Goal: Find contact information: Find contact information

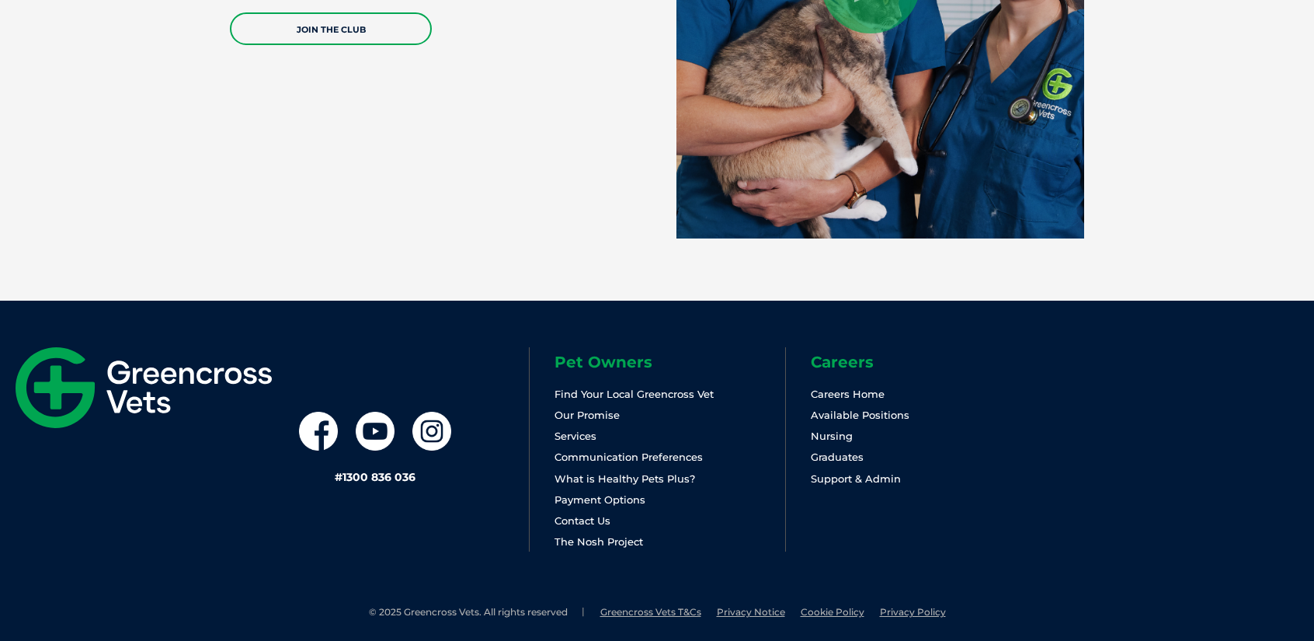
scroll to position [3309, 0]
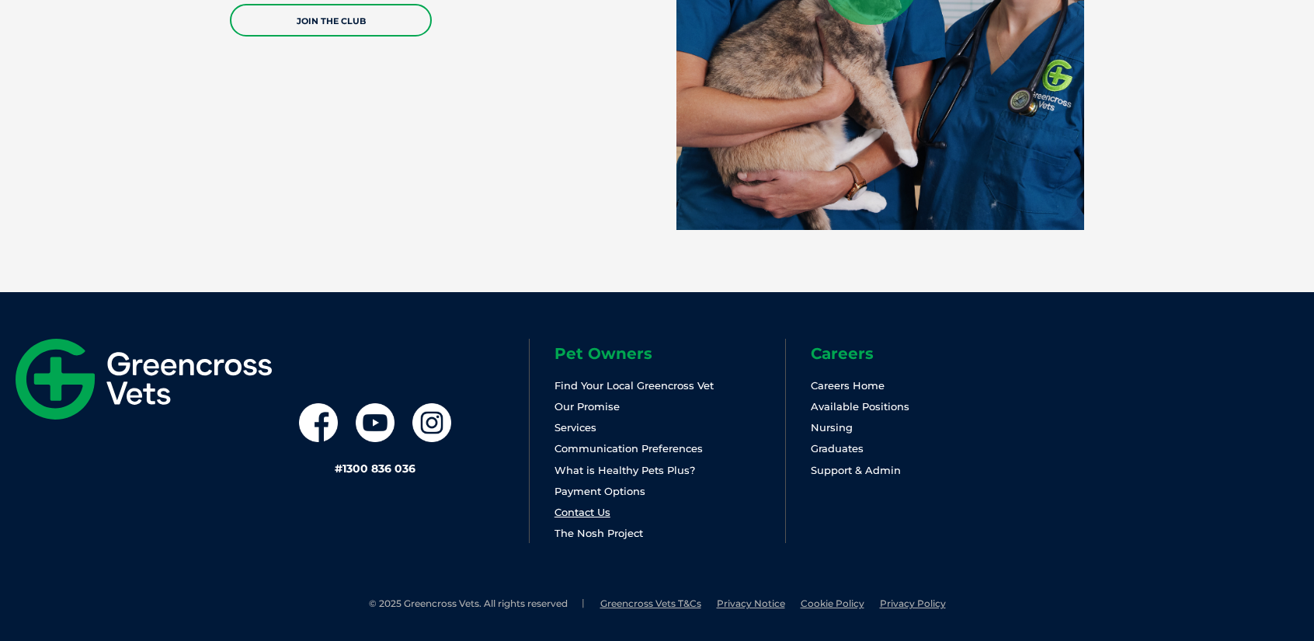
click at [590, 513] on link "Contact Us" at bounding box center [582, 511] width 56 height 12
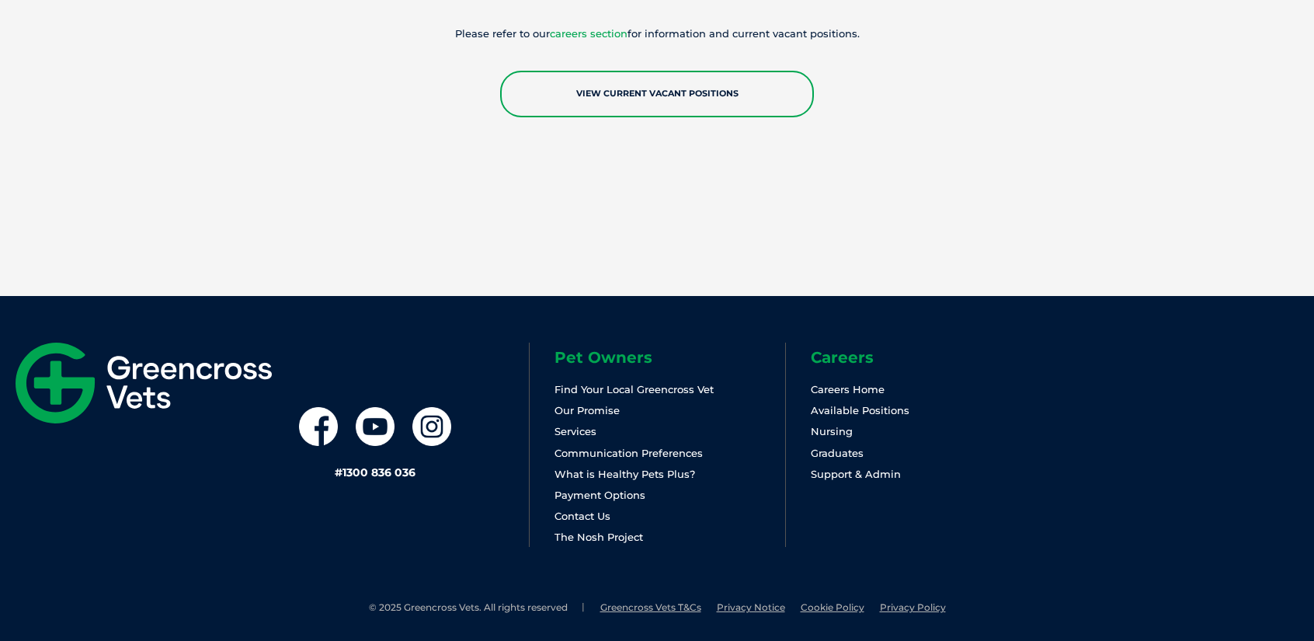
scroll to position [2846, 0]
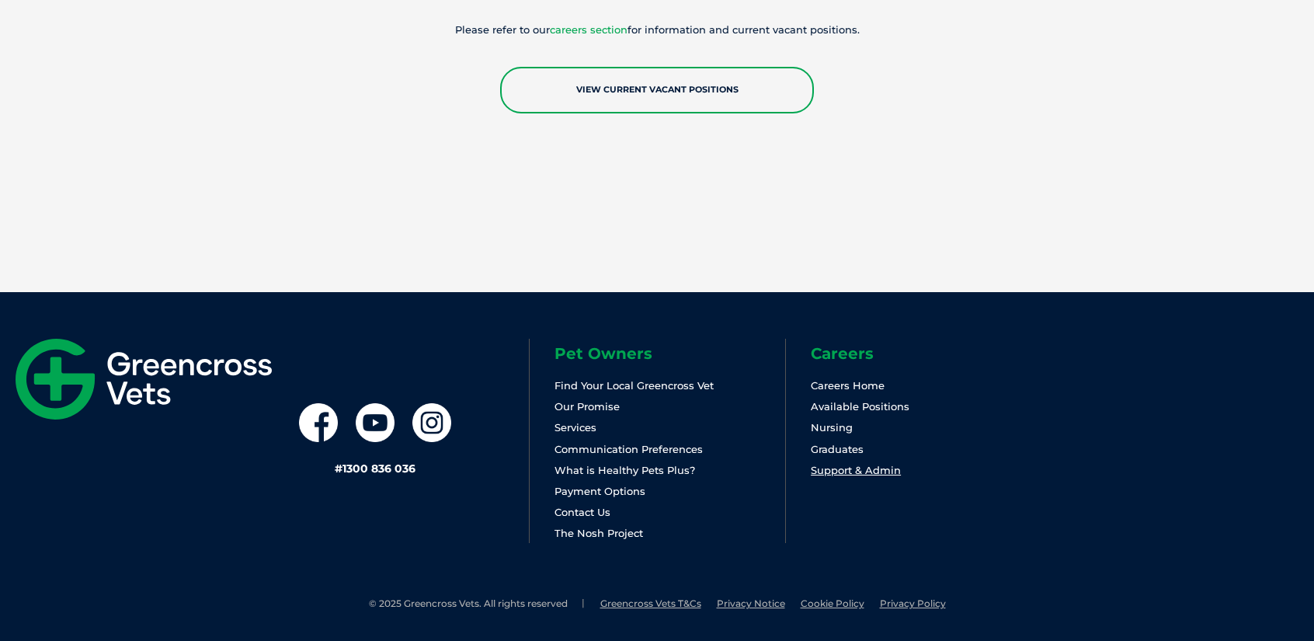
click at [823, 471] on link "Support & Admin" at bounding box center [856, 470] width 90 height 12
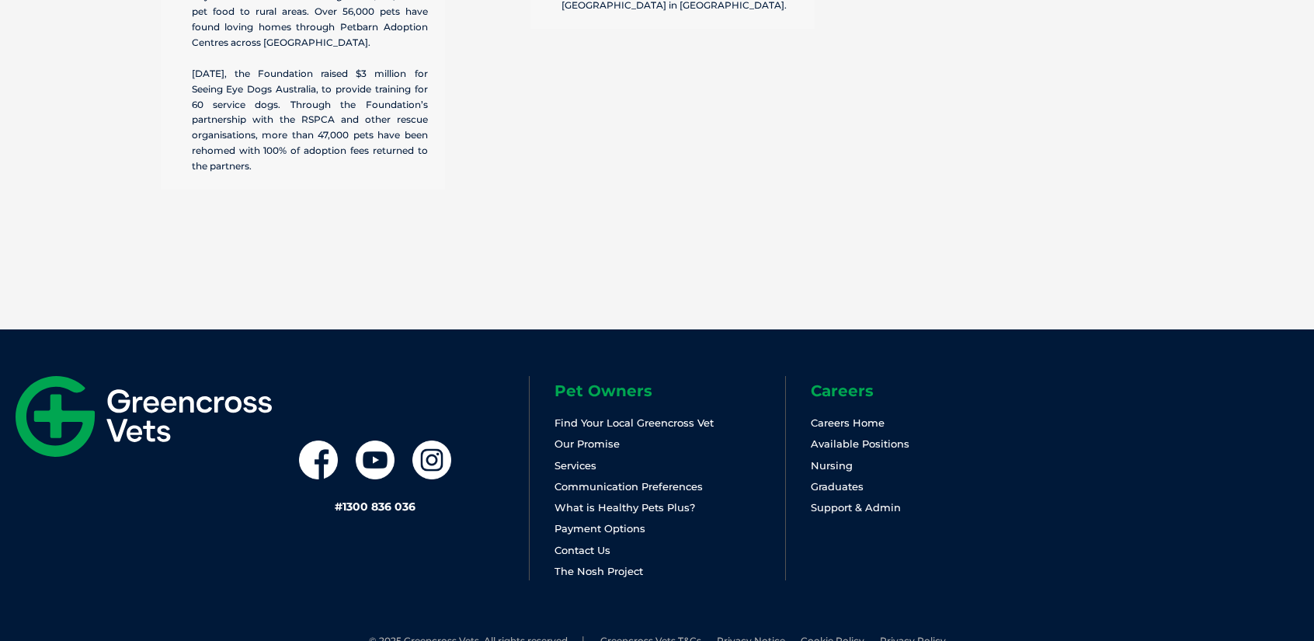
scroll to position [4896, 0]
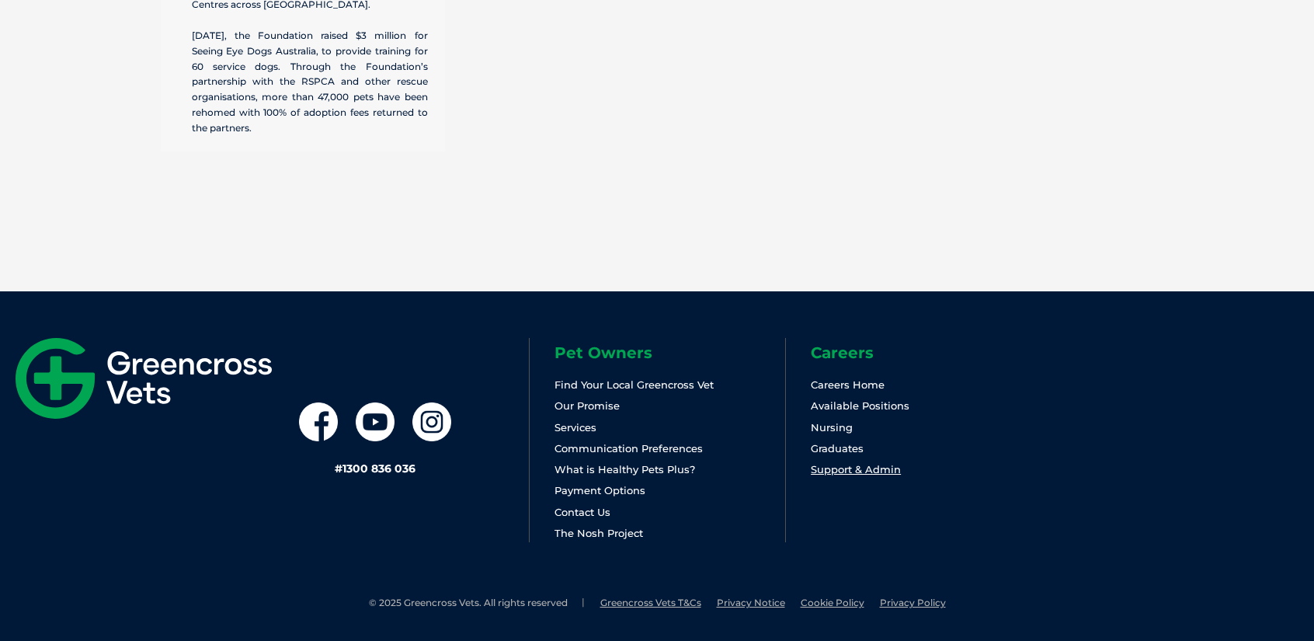
click at [880, 471] on link "Support & Admin" at bounding box center [856, 469] width 90 height 12
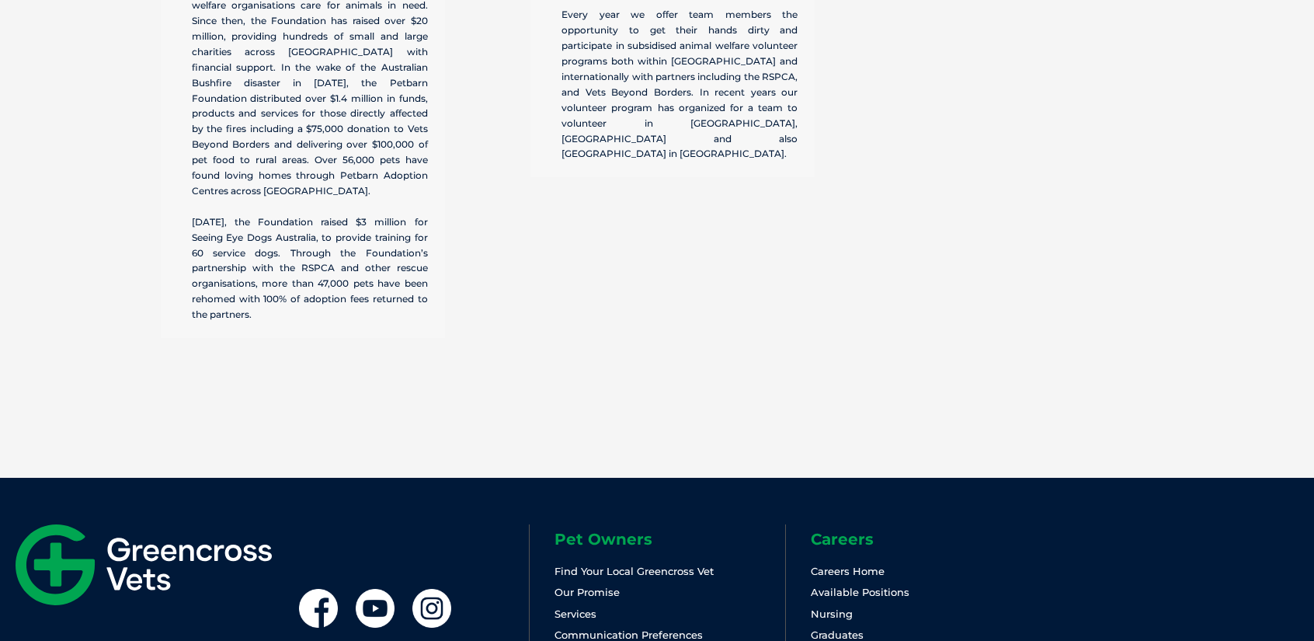
scroll to position [4896, 0]
